Goal: Information Seeking & Learning: Learn about a topic

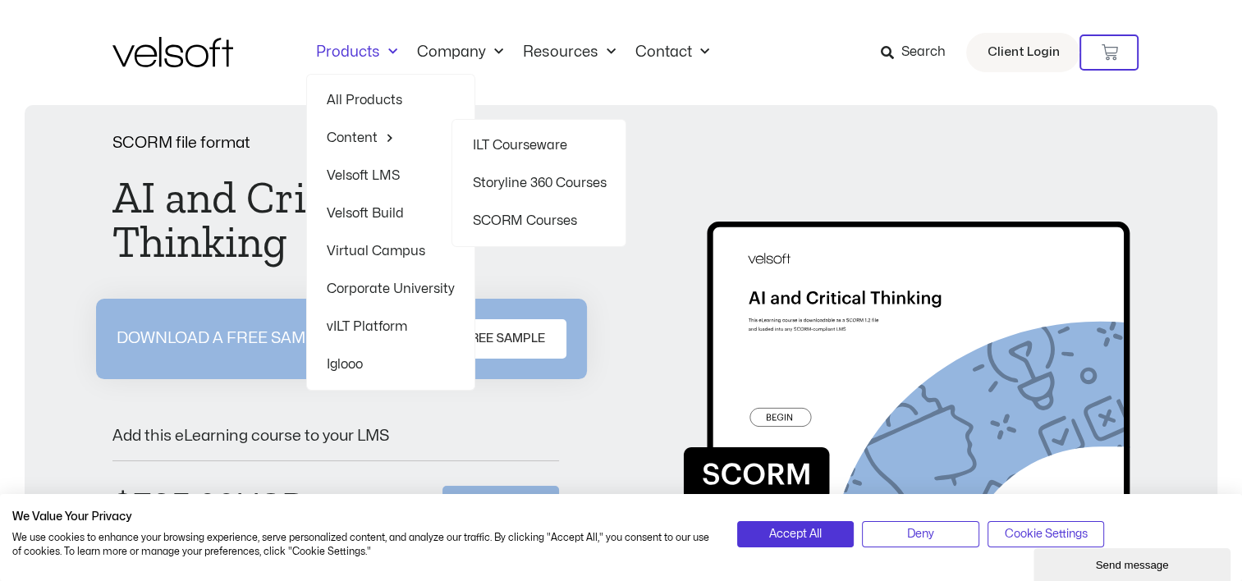
click at [359, 132] on link "Content" at bounding box center [391, 138] width 128 height 38
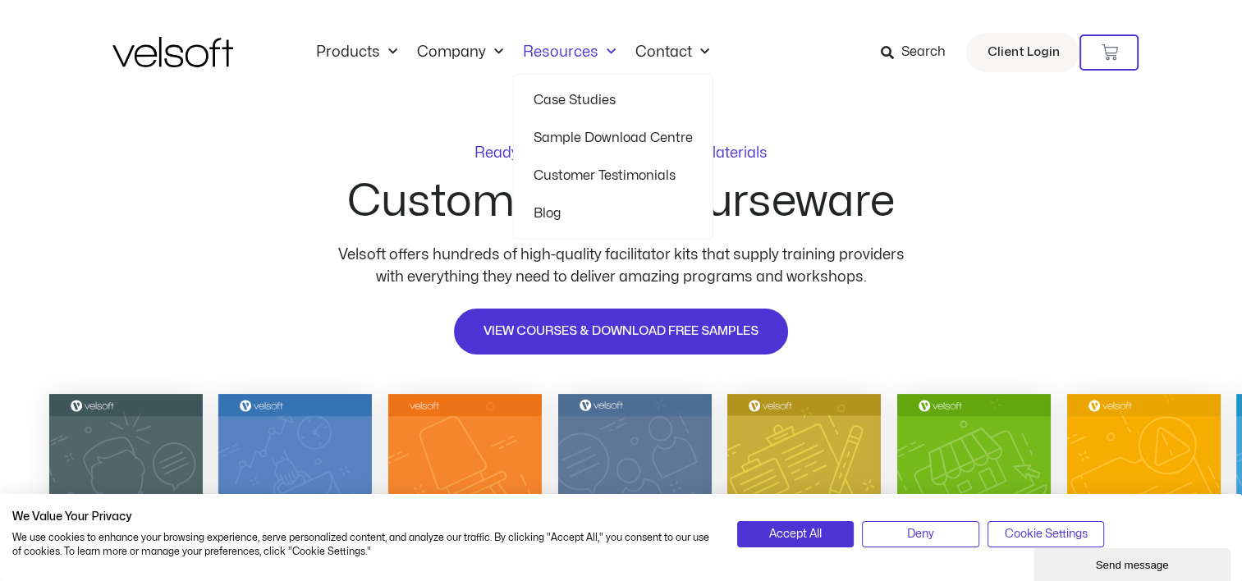
click at [604, 55] on span "Menu" at bounding box center [606, 52] width 17 height 27
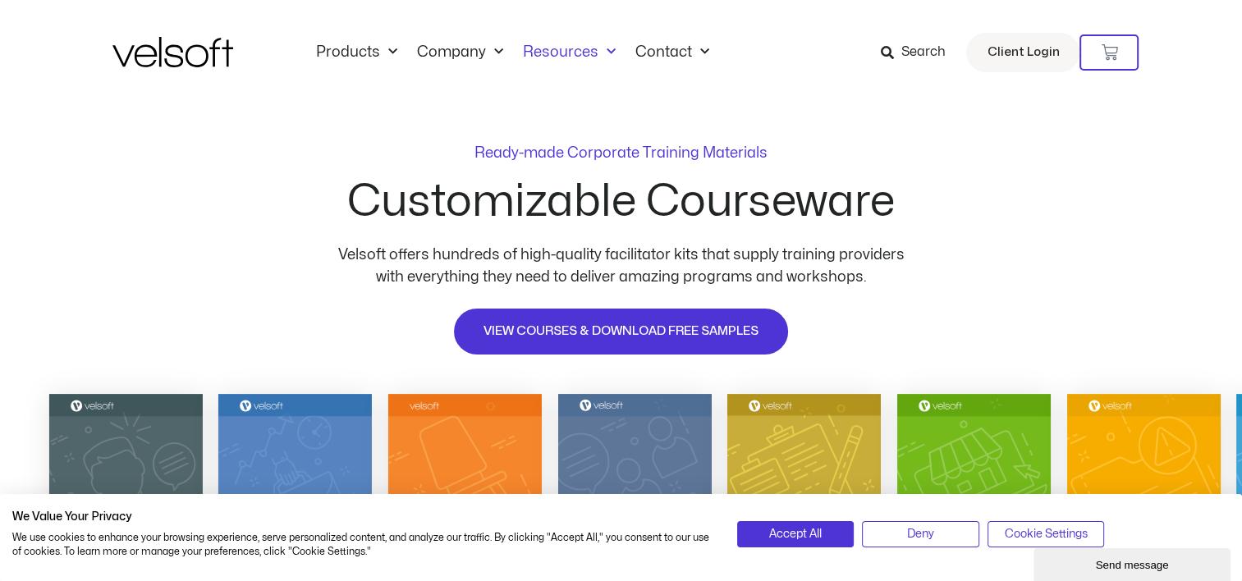
click at [604, 55] on span "Menu" at bounding box center [606, 52] width 17 height 27
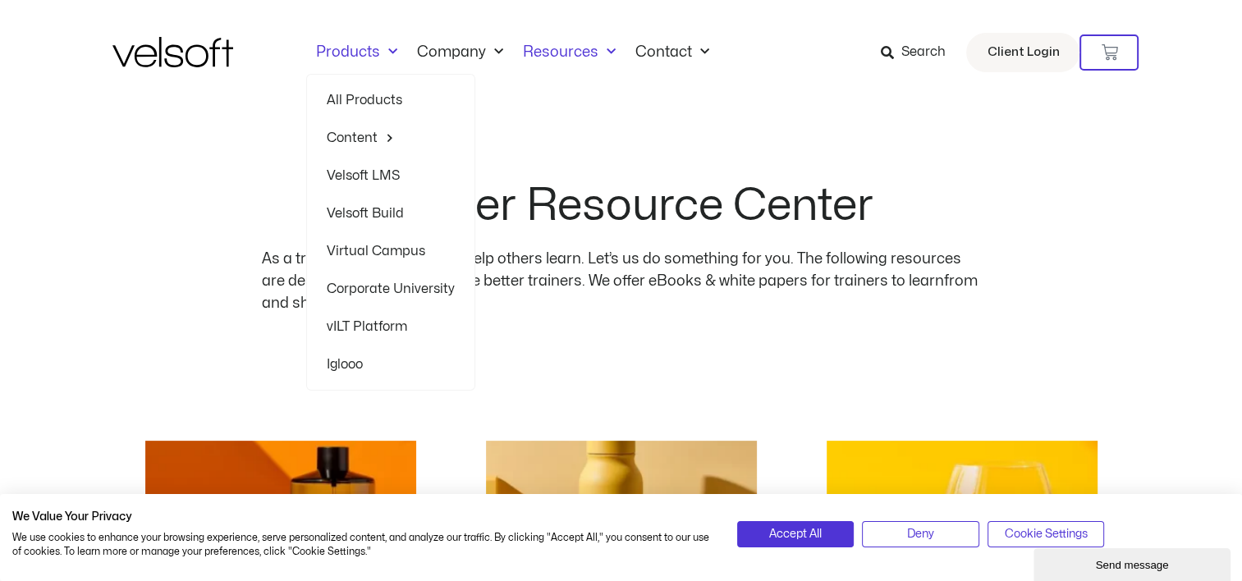
click at [337, 52] on link "Products" at bounding box center [356, 53] width 101 height 18
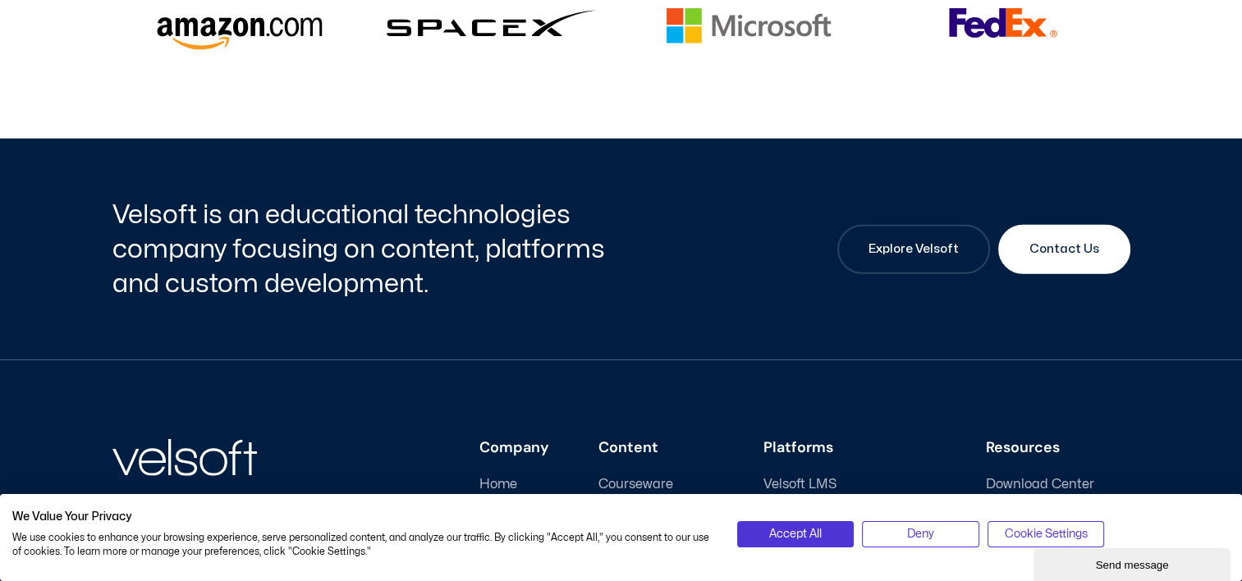
scroll to position [4475, 0]
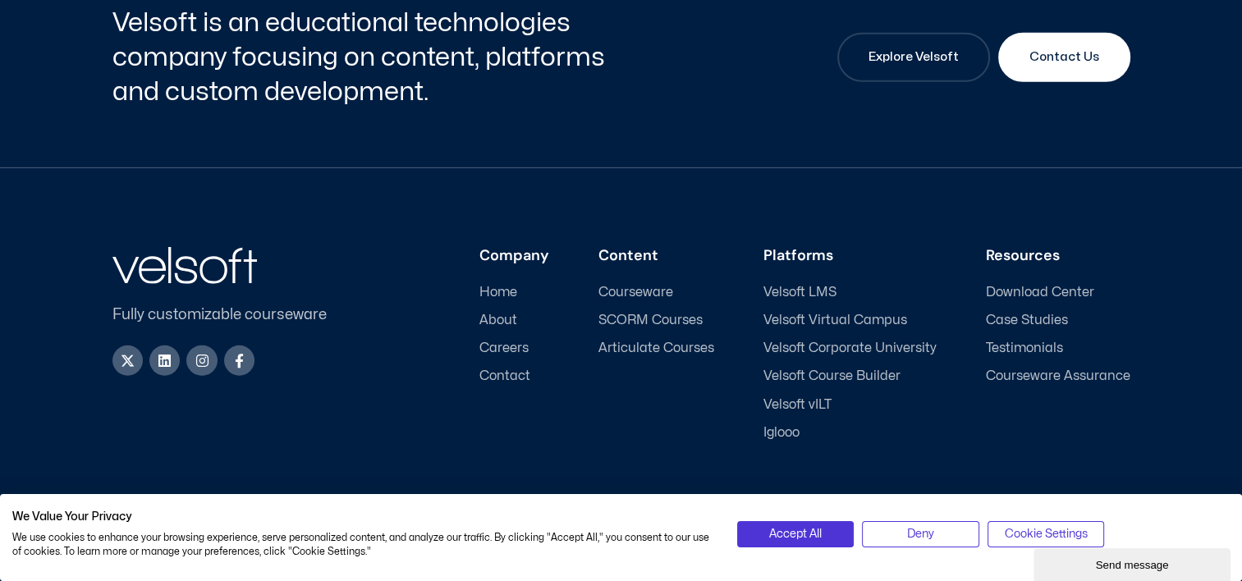
click at [627, 313] on span "SCORM Courses" at bounding box center [650, 321] width 104 height 16
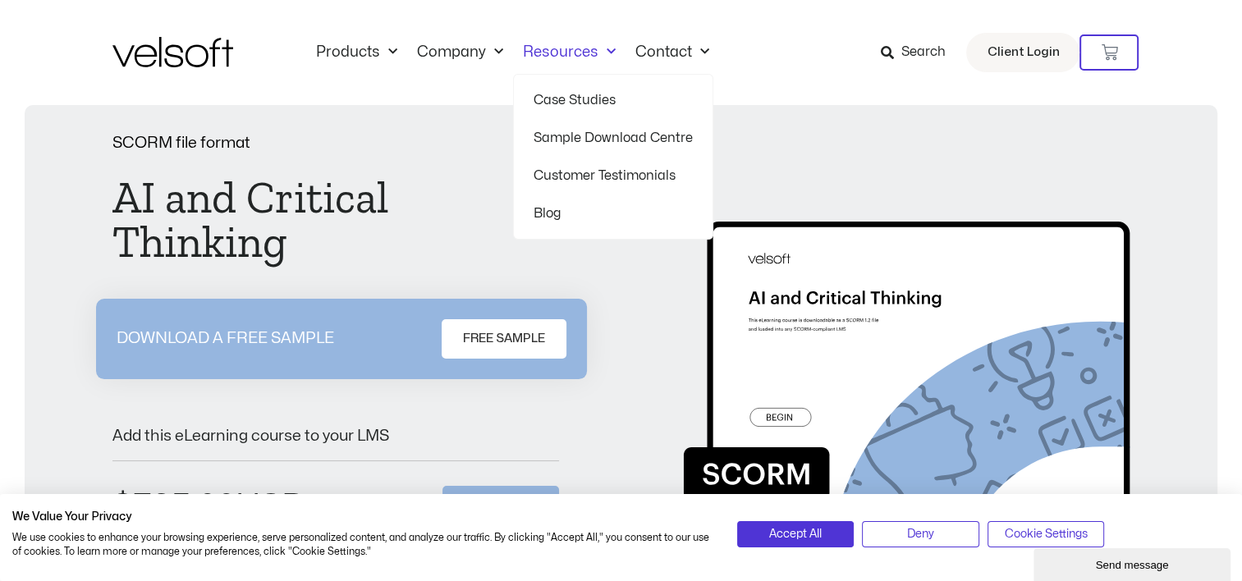
click at [607, 55] on span "Menu" at bounding box center [606, 52] width 17 height 27
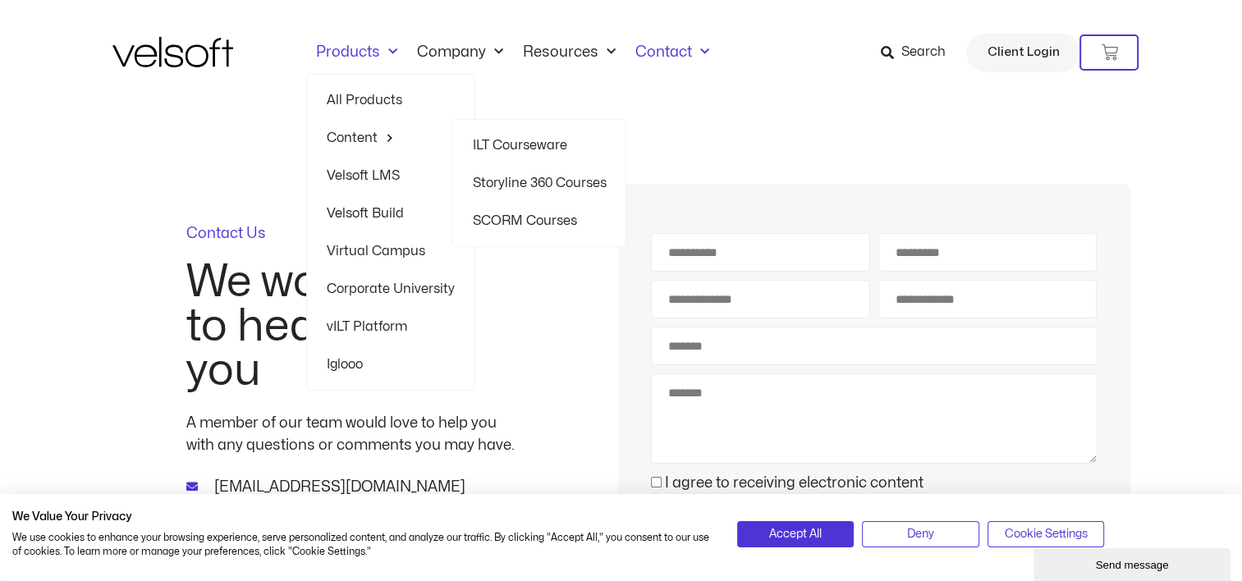
click at [532, 219] on link "SCORM Courses" at bounding box center [539, 221] width 134 height 38
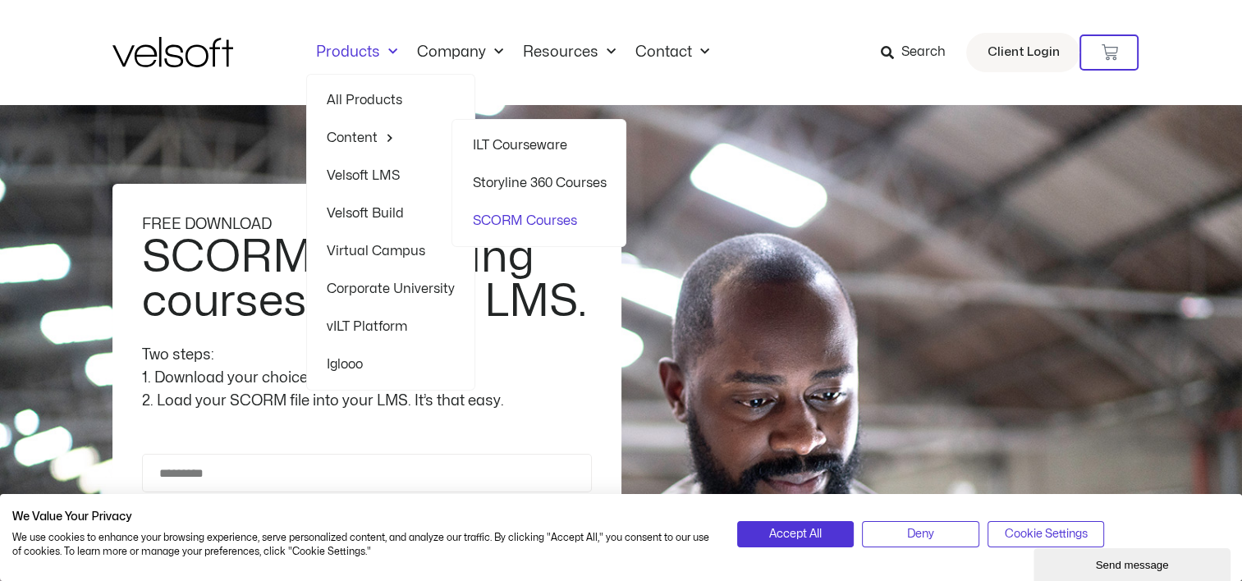
click at [520, 180] on link "Storyline 360 Courses" at bounding box center [539, 183] width 134 height 38
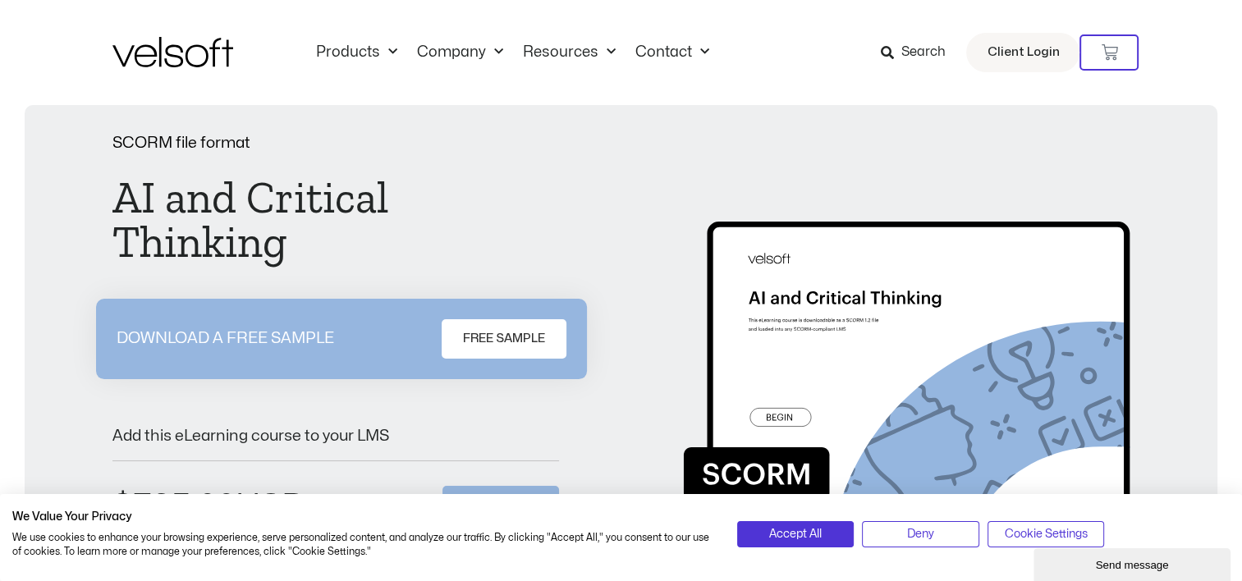
click at [923, 48] on span "Search" at bounding box center [923, 52] width 44 height 21
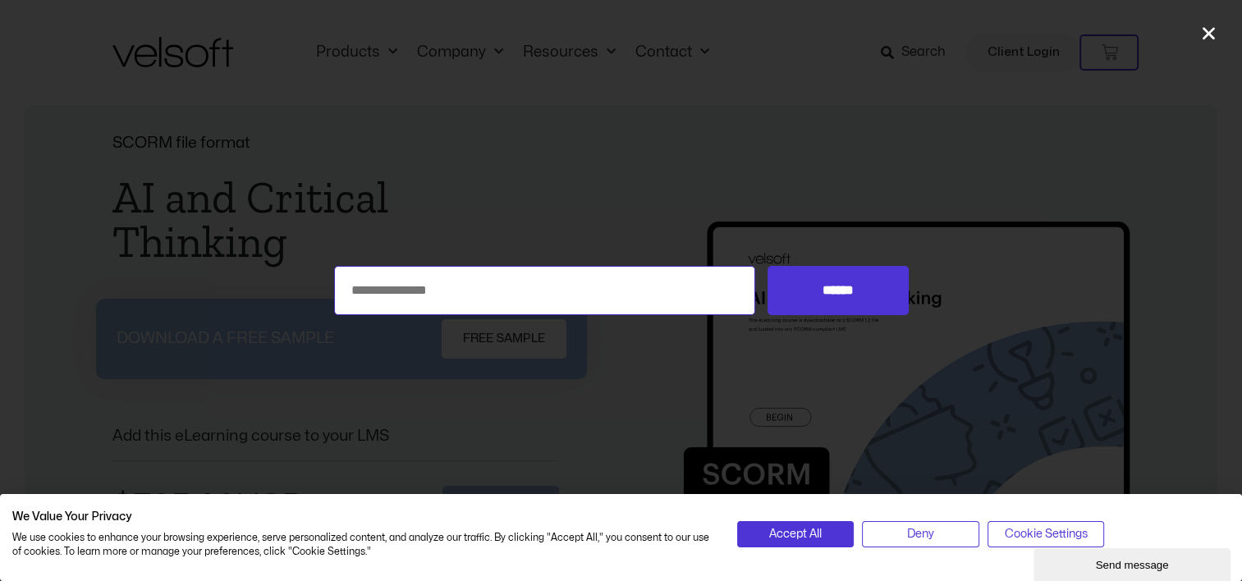
click at [483, 296] on input "Search for:" at bounding box center [545, 290] width 422 height 49
type input "**"
click at [768, 266] on input "******" at bounding box center [838, 290] width 140 height 49
